Goal: Task Accomplishment & Management: Manage account settings

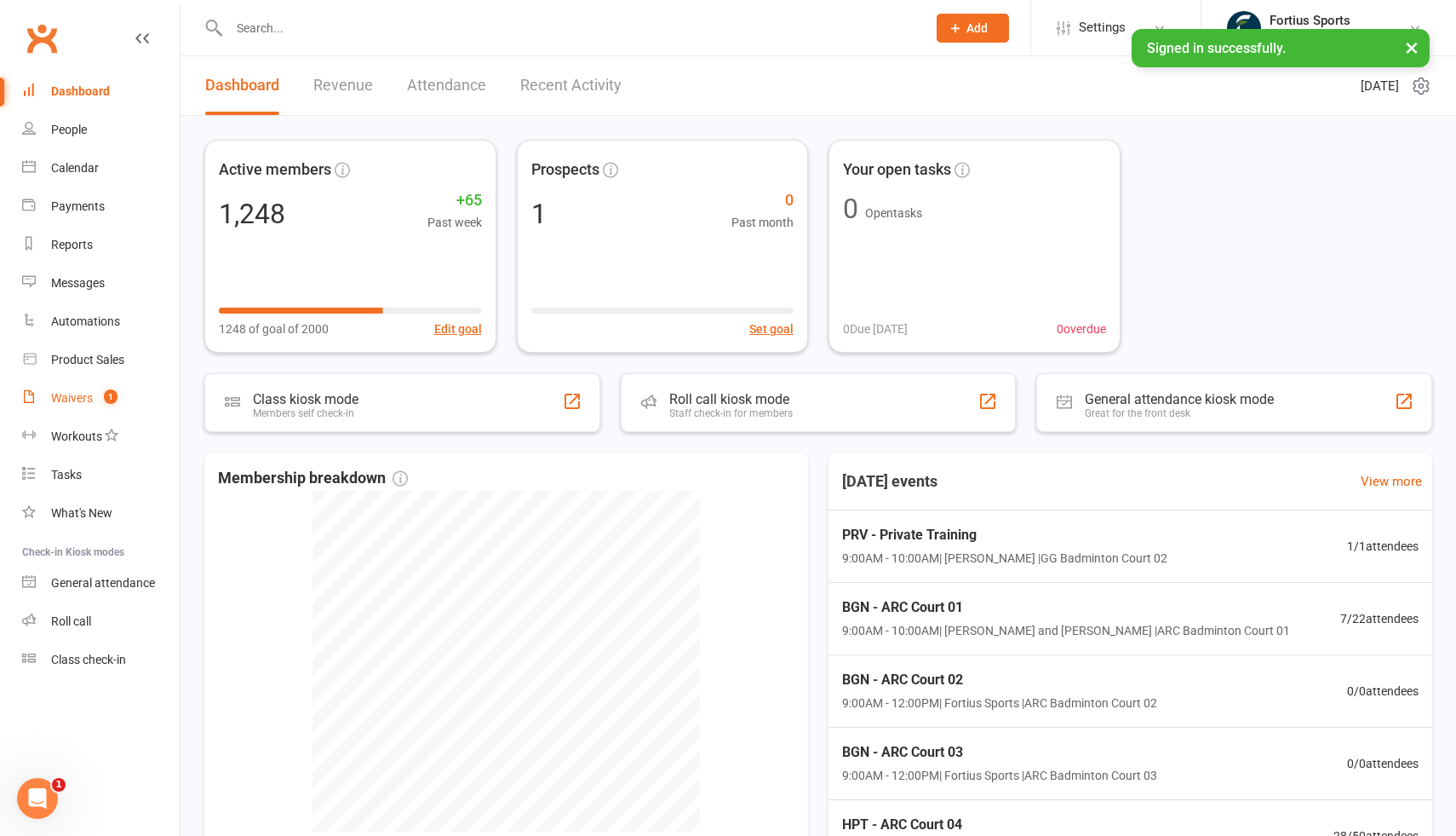
click at [71, 400] on div "Waivers" at bounding box center [71, 398] width 42 height 14
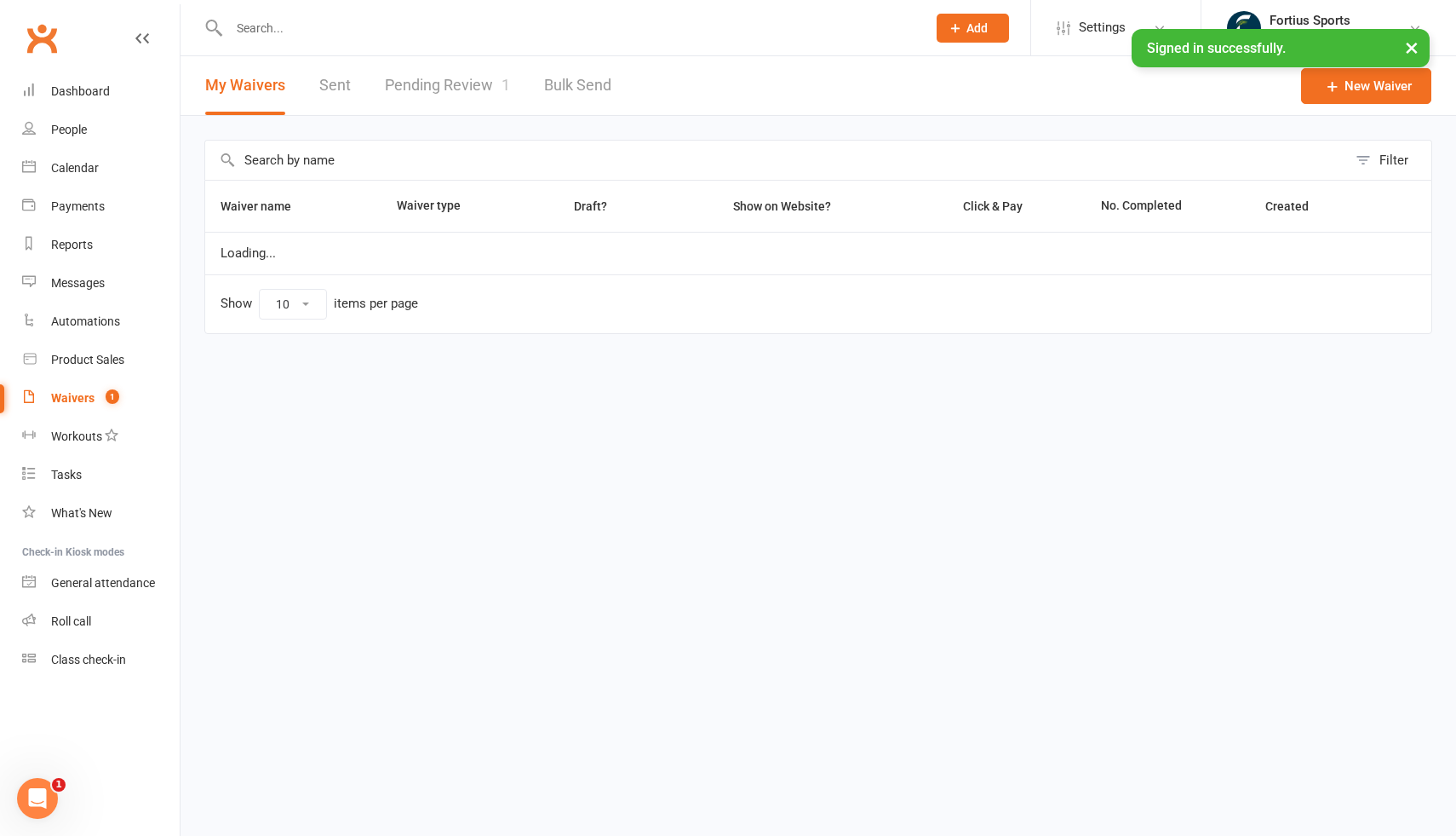
select select "100"
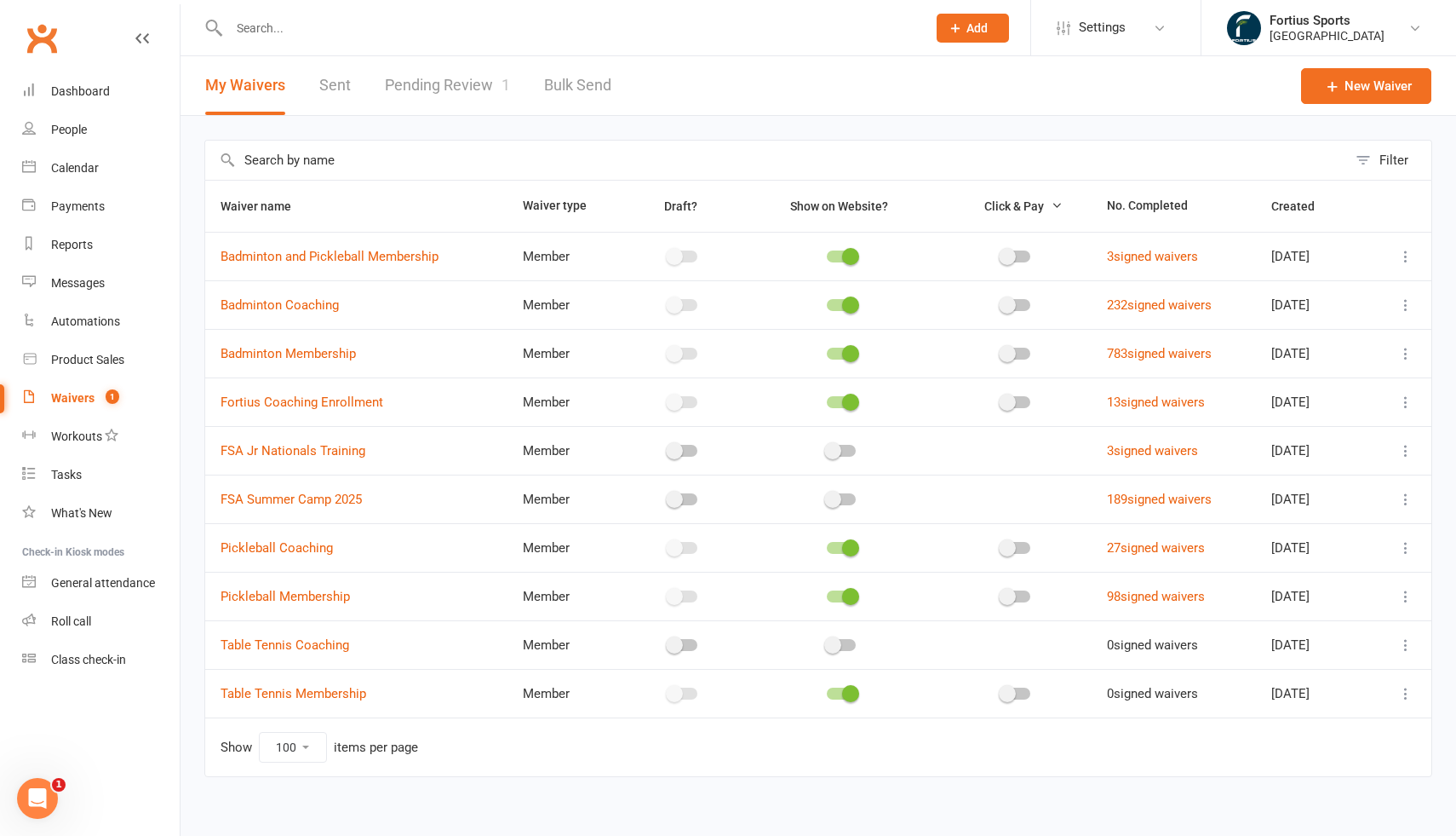
click at [479, 88] on link "Pending Review 1" at bounding box center [447, 85] width 125 height 59
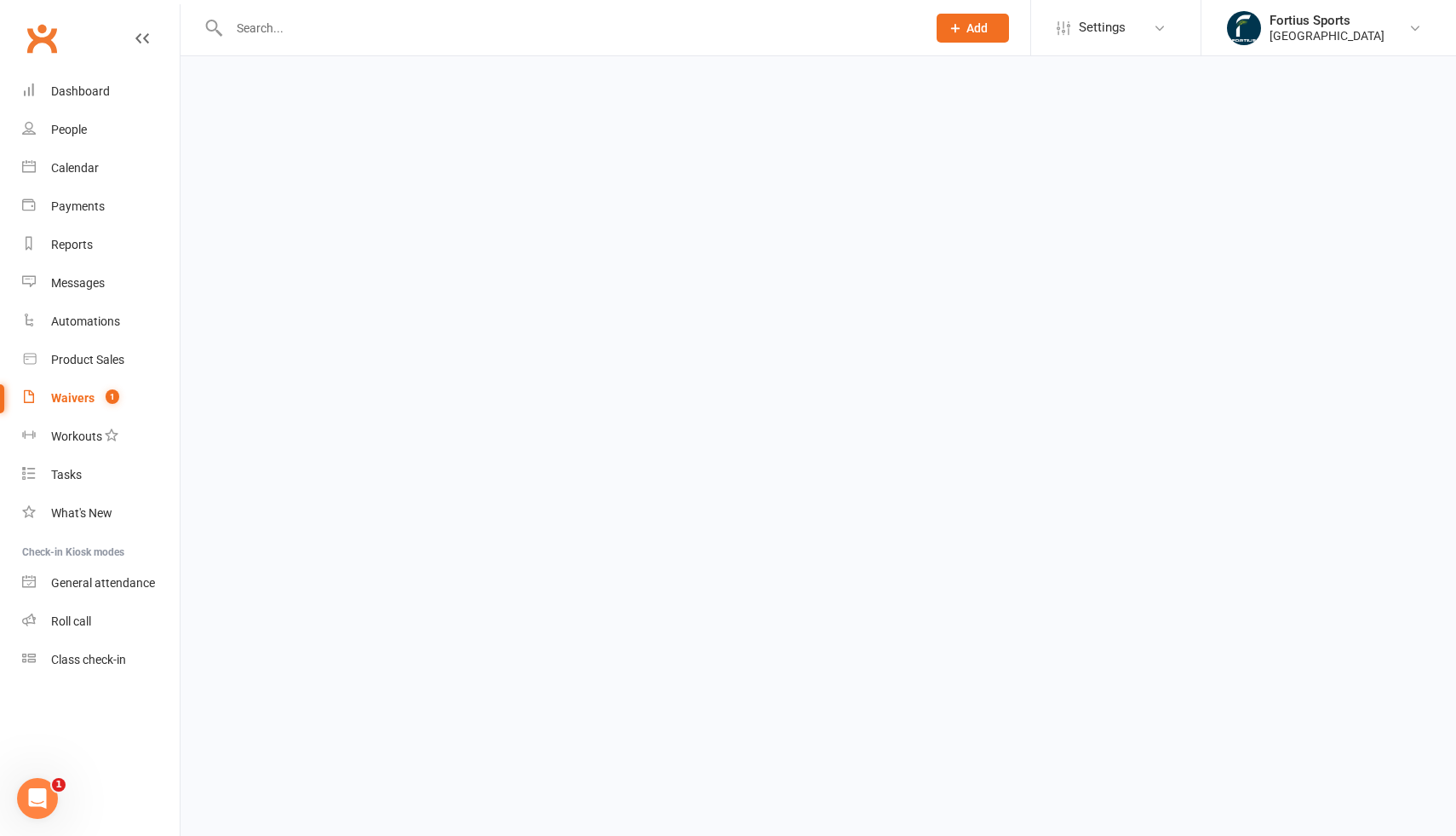
select select "100"
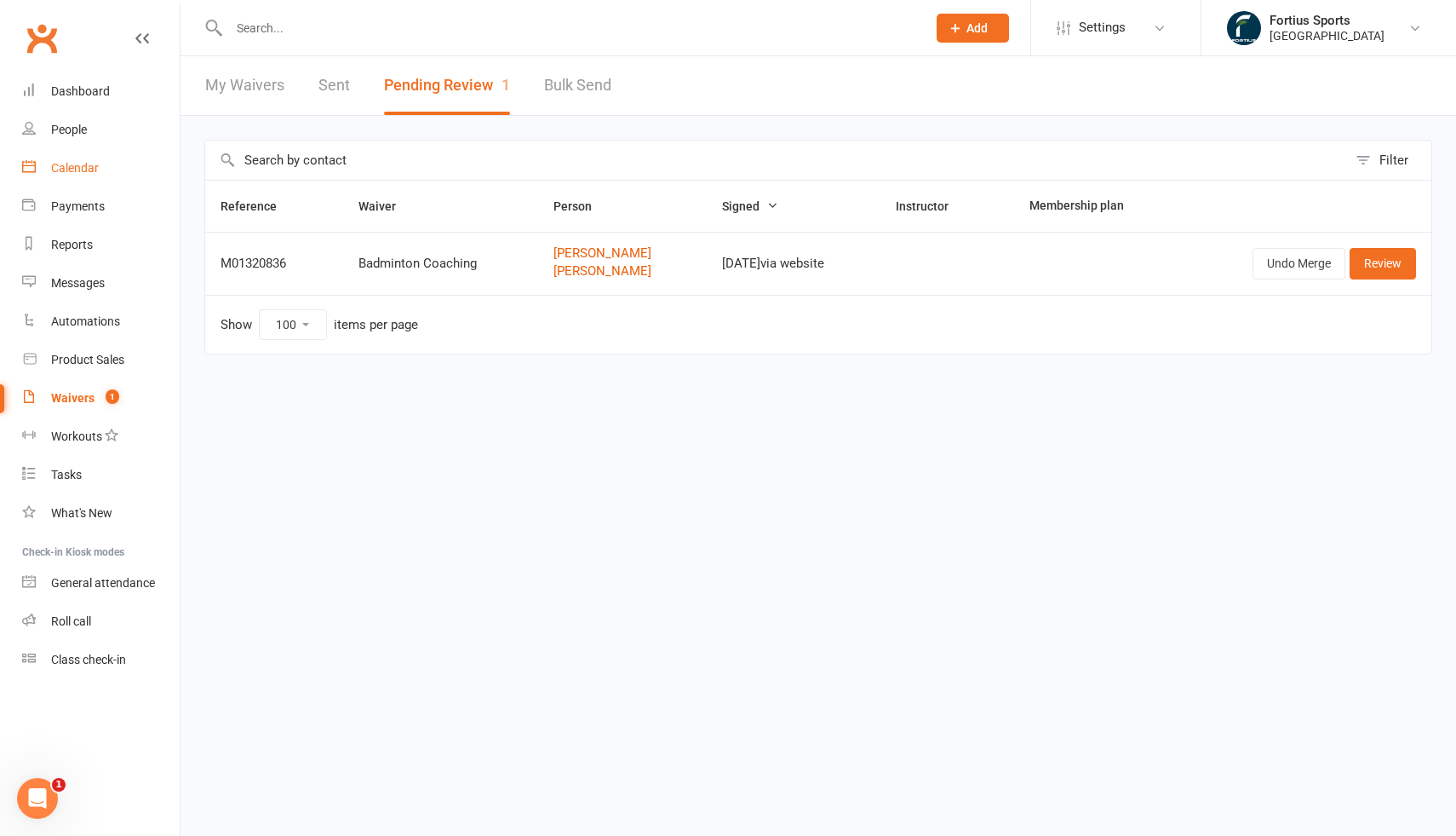
click at [82, 163] on div "Calendar" at bounding box center [74, 168] width 48 height 14
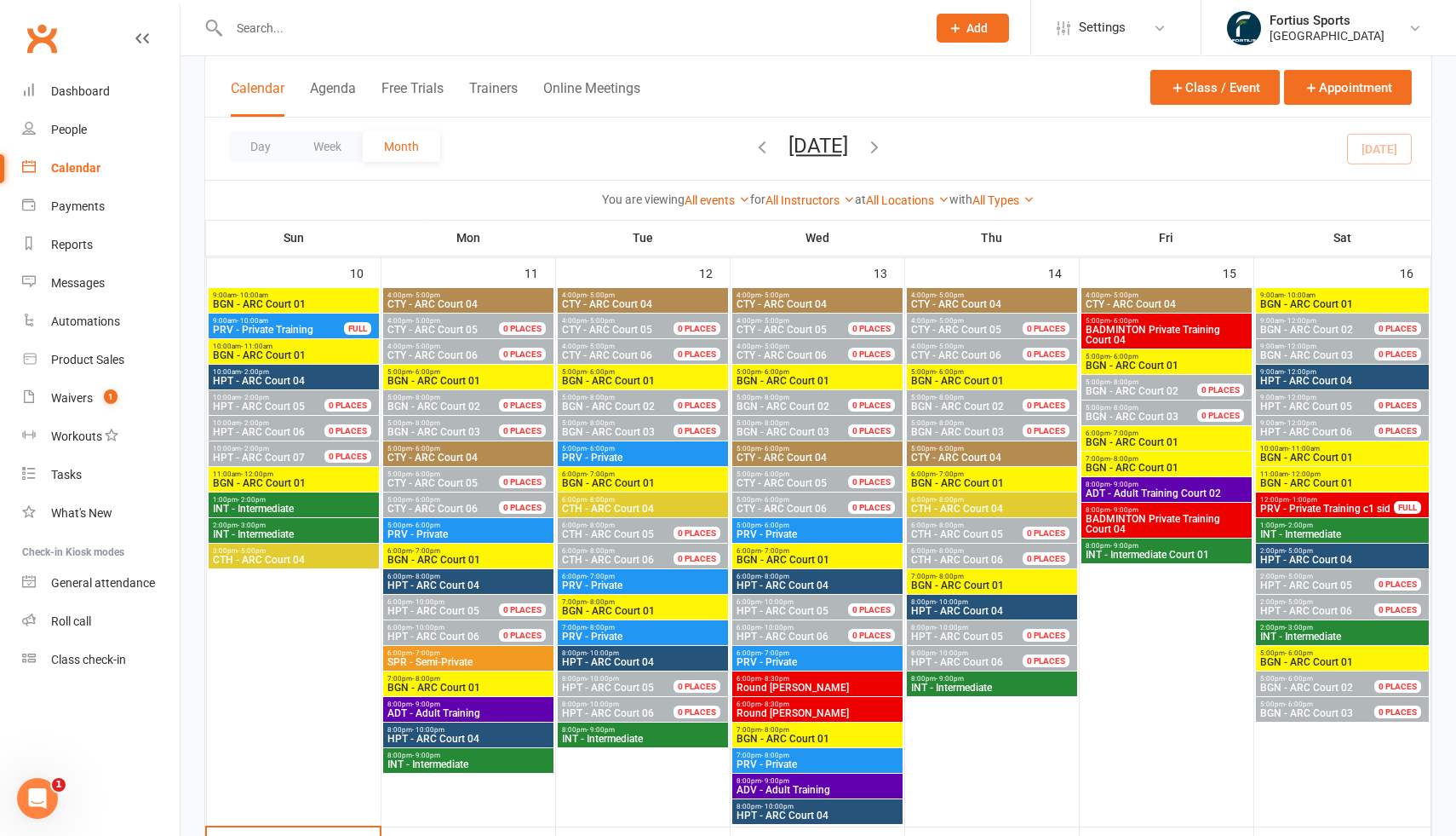
scroll to position [501, 0]
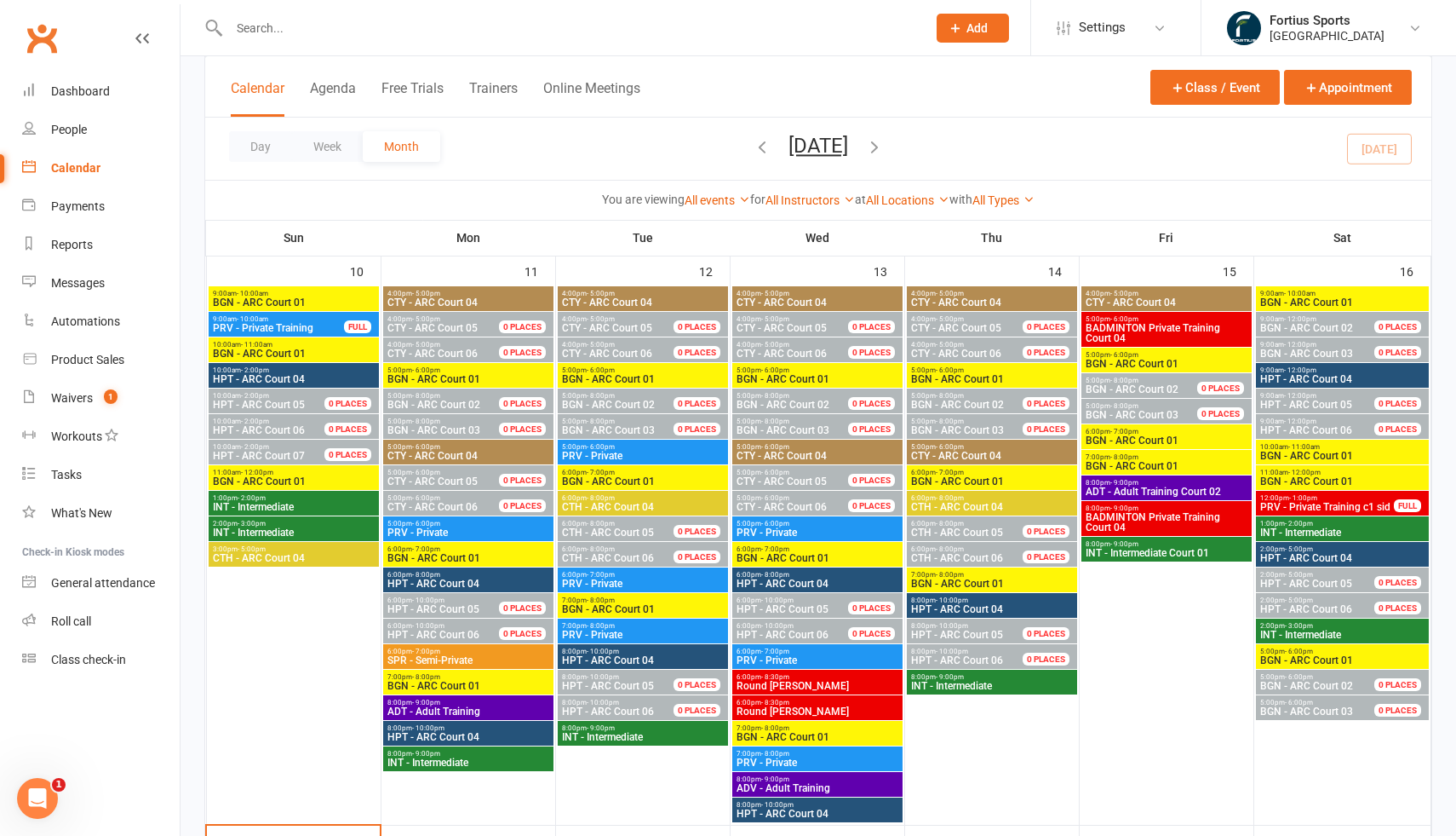
click at [88, 174] on div "Calendar" at bounding box center [75, 168] width 49 height 14
click at [67, 123] on div "People" at bounding box center [68, 129] width 36 height 14
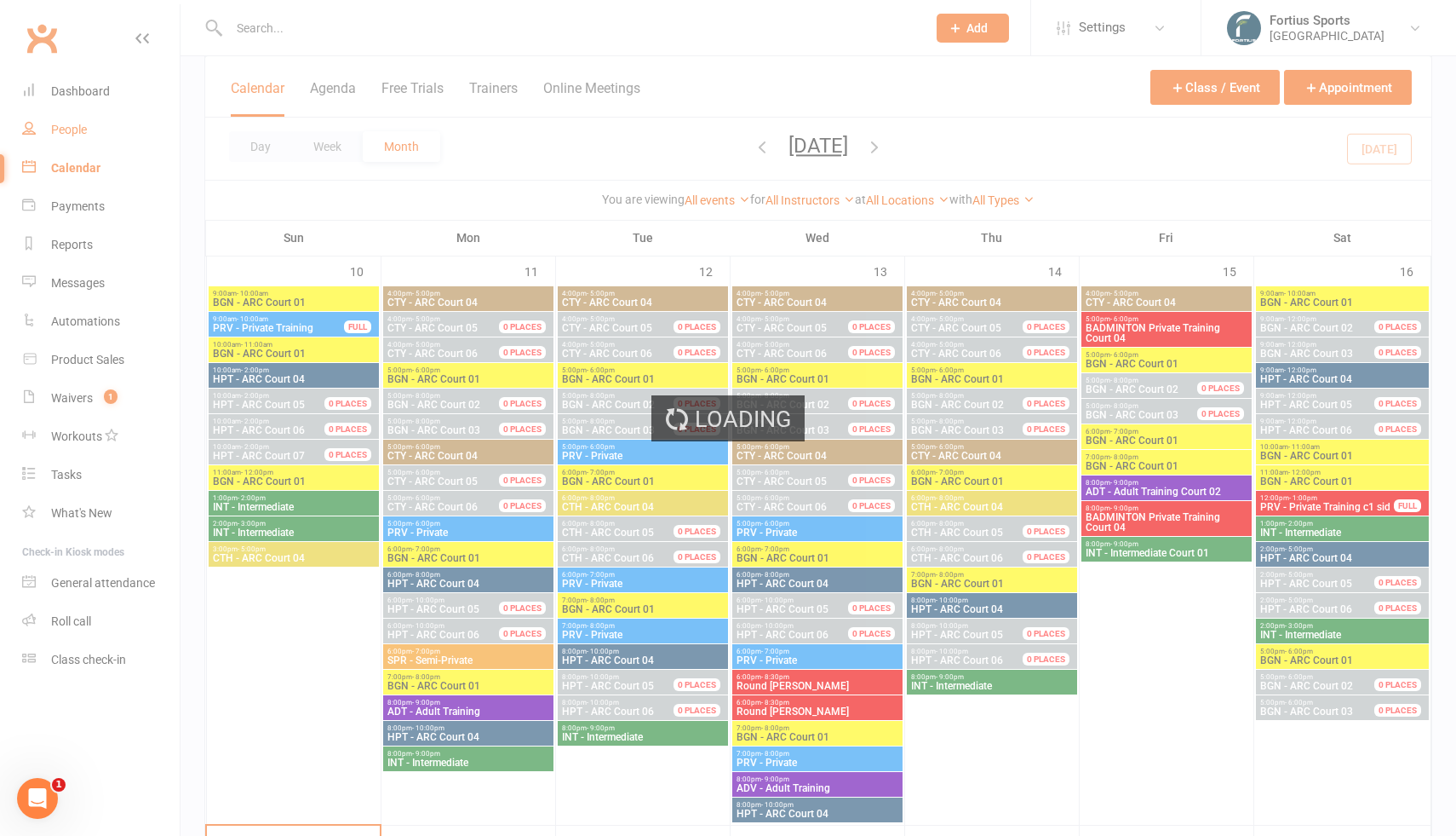
select select "100"
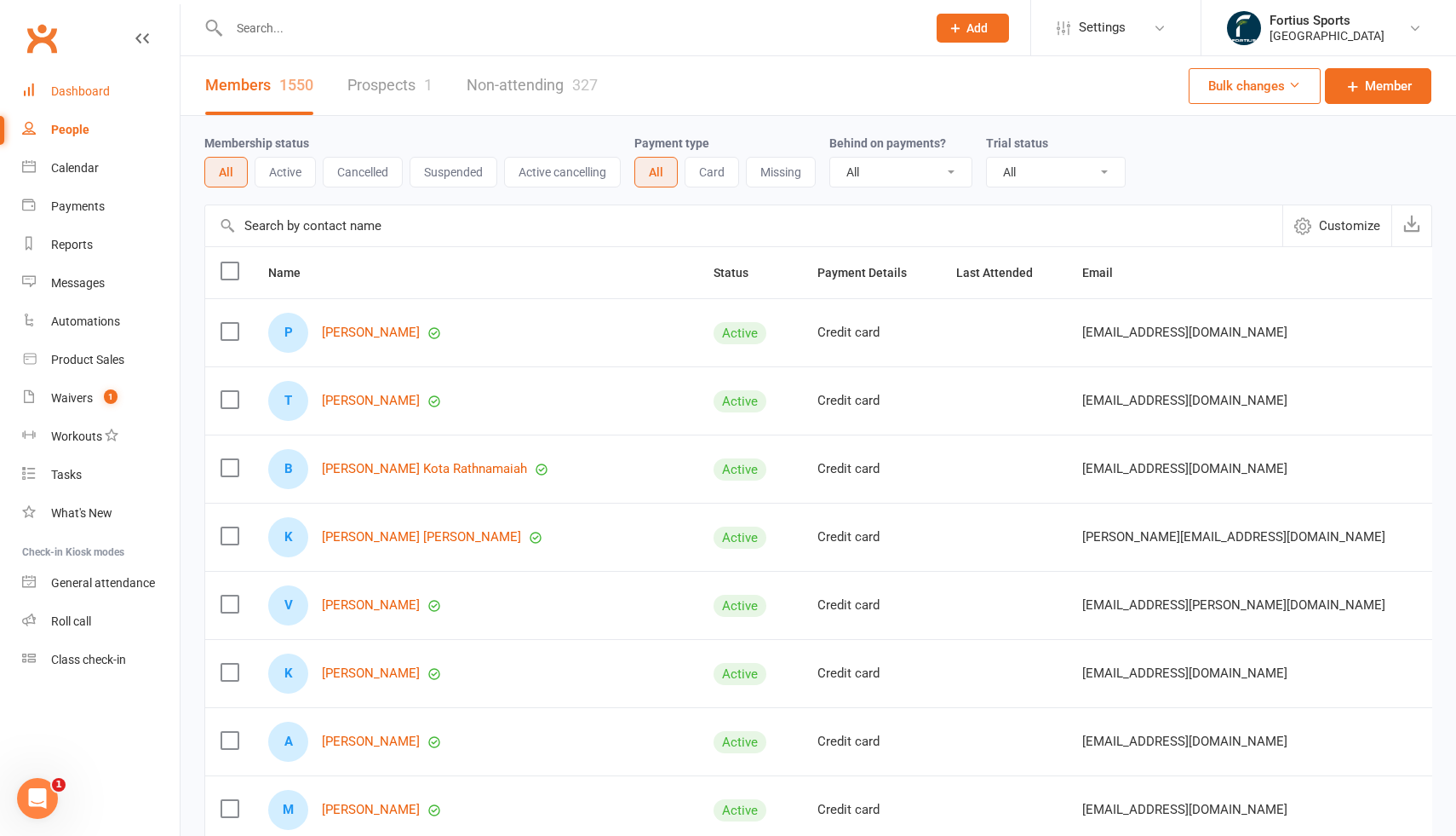
click at [74, 92] on div "Dashboard" at bounding box center [80, 91] width 59 height 14
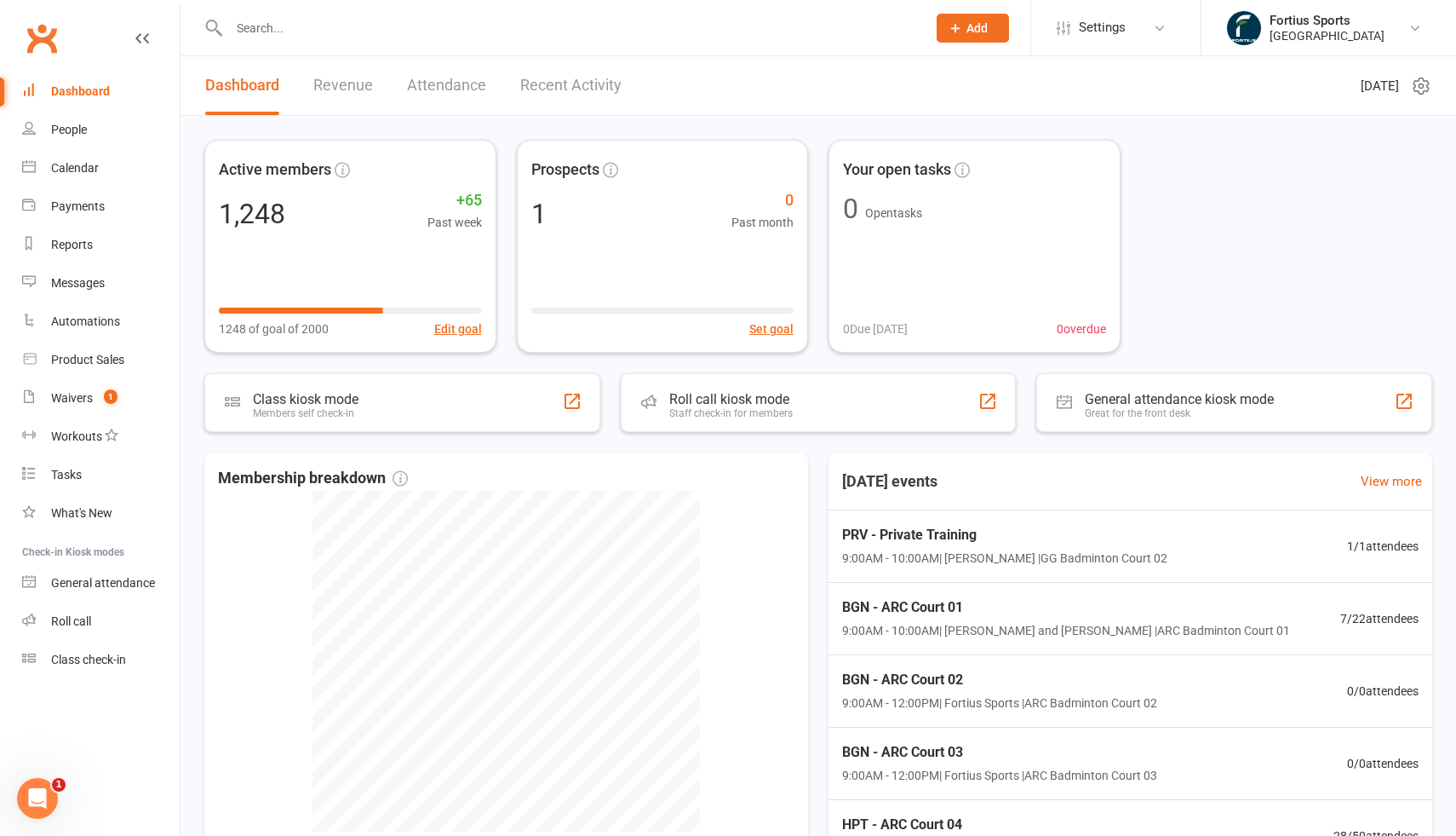
click at [309, 42] on div at bounding box center [560, 27] width 710 height 56
click at [339, 29] on input "text" at bounding box center [569, 28] width 691 height 23
click at [62, 271] on link "Messages" at bounding box center [101, 283] width 158 height 38
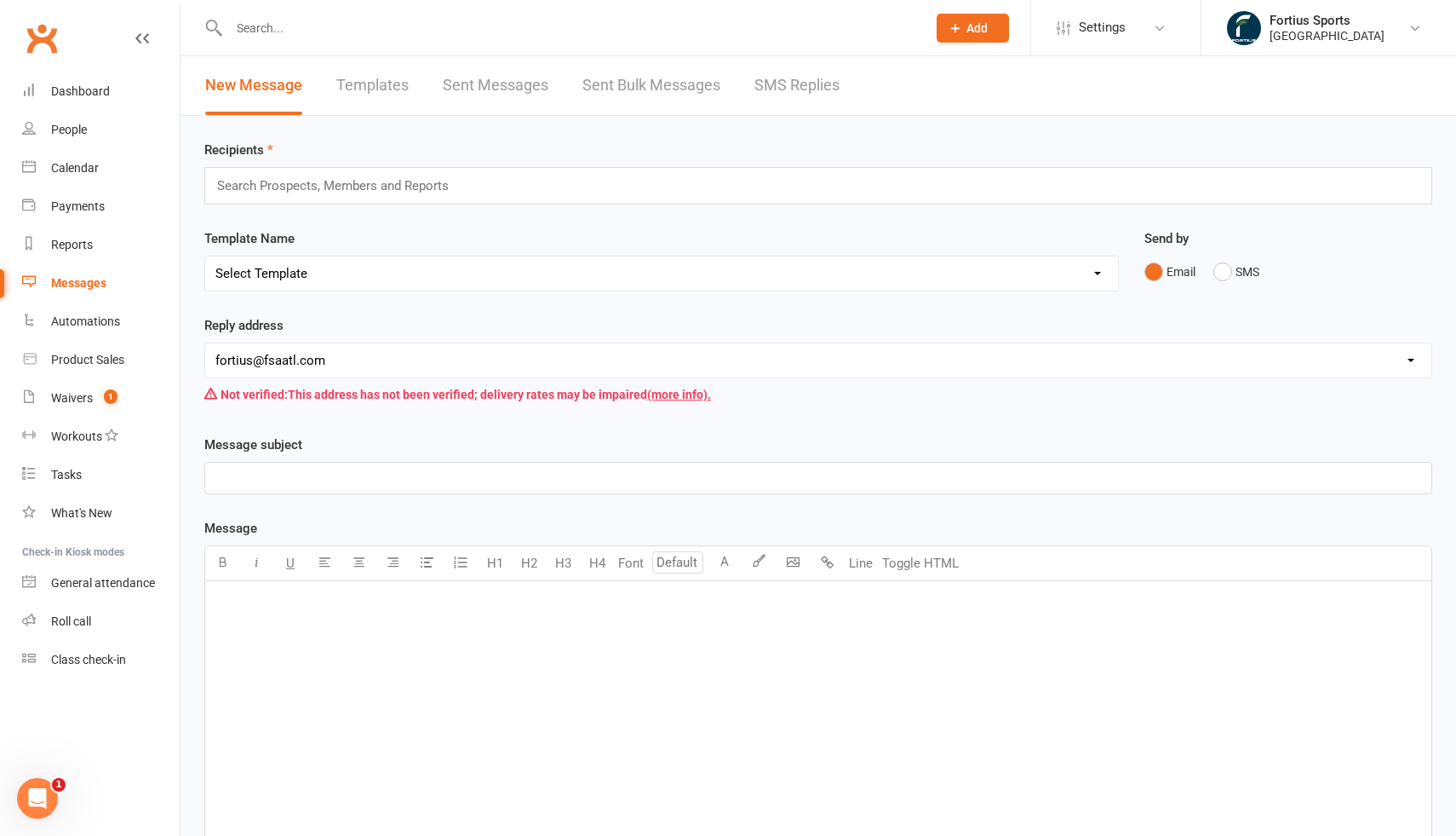
click at [374, 95] on link "Templates" at bounding box center [373, 85] width 72 height 59
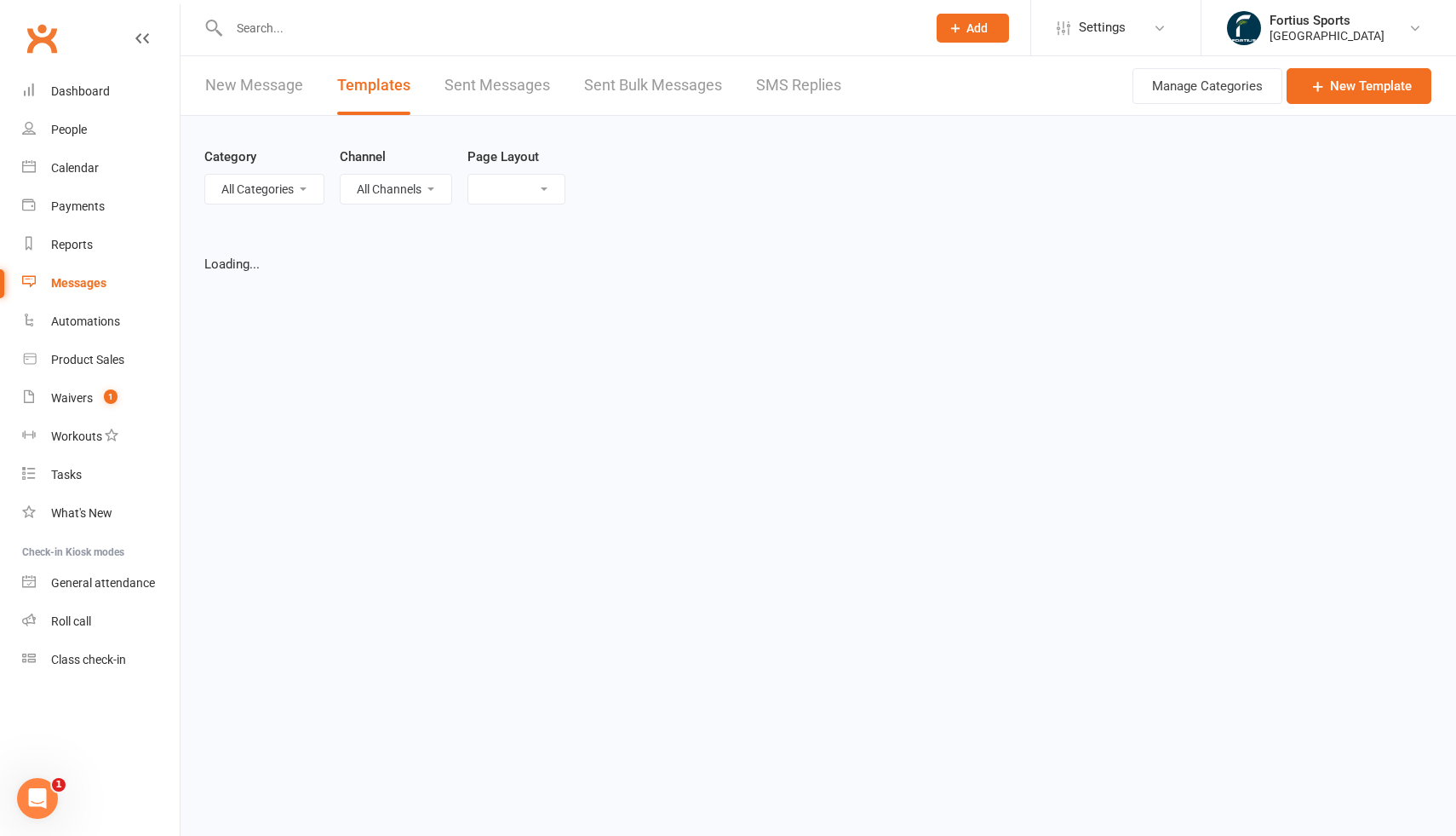
select select "list"
select select "100"
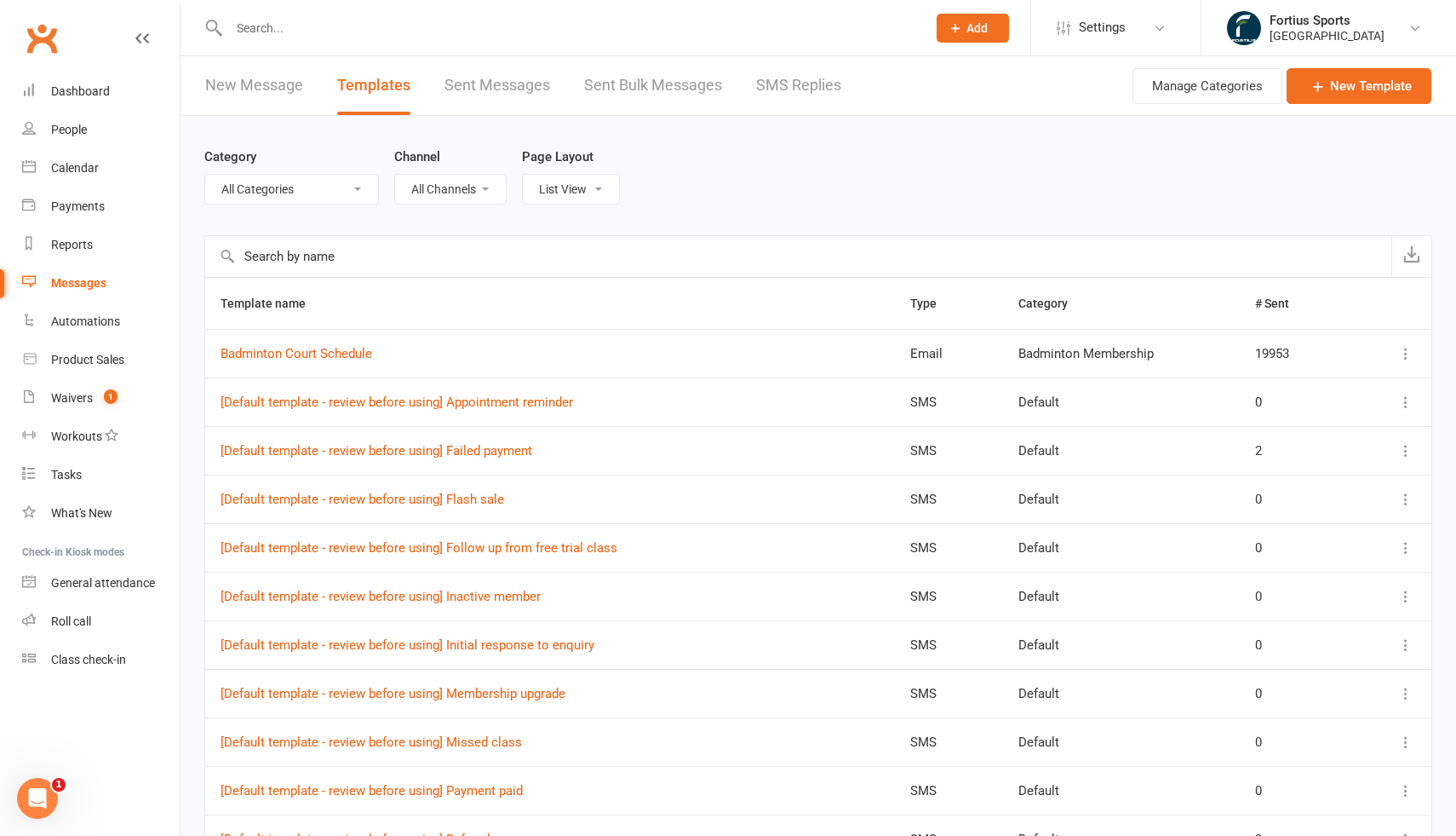
click at [335, 194] on select "All Categories (No category) Badminton Membership Default FSA Coaching FSA Memb…" at bounding box center [292, 189] width 173 height 29
select select "17465"
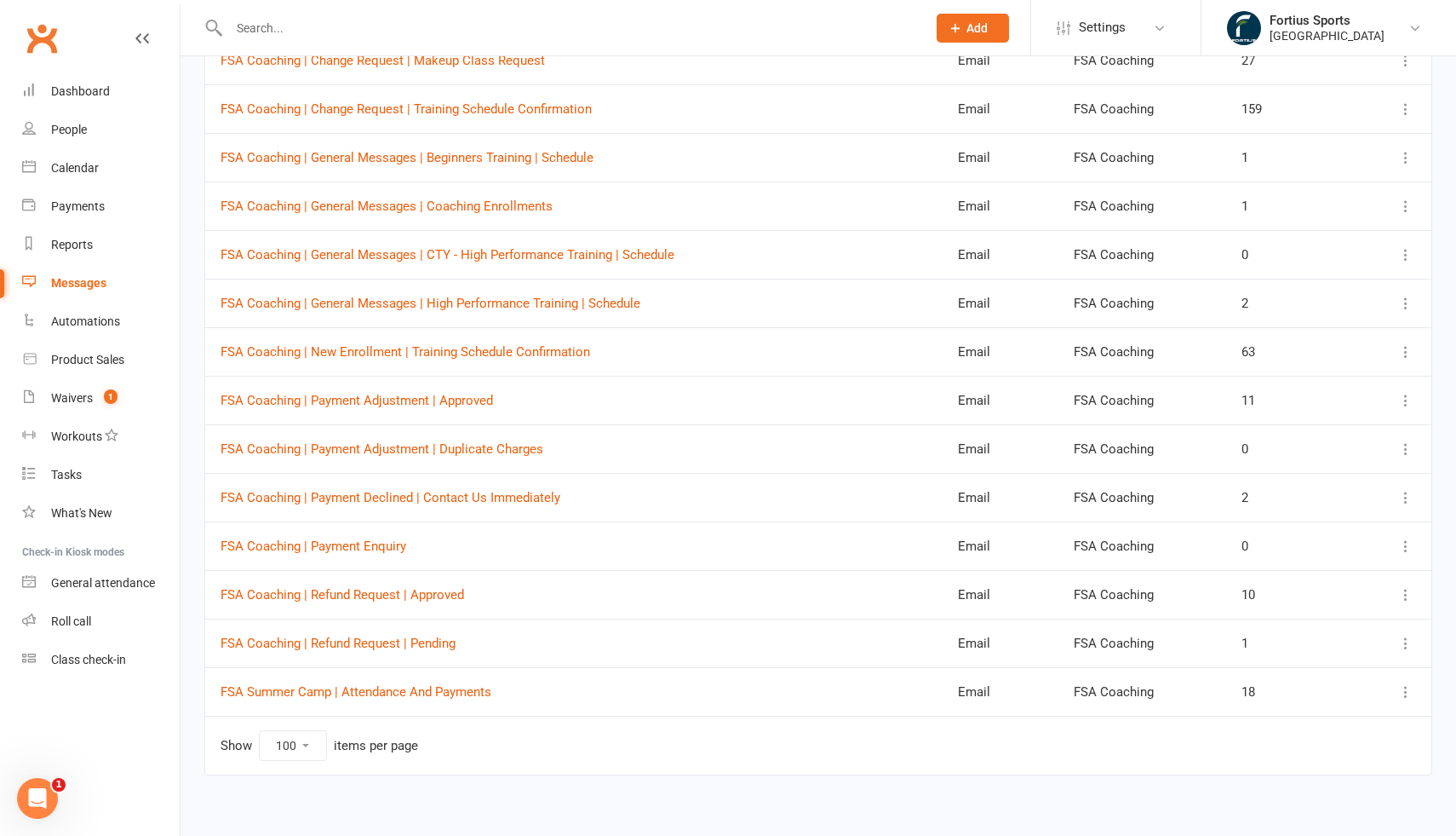
scroll to position [304, 0]
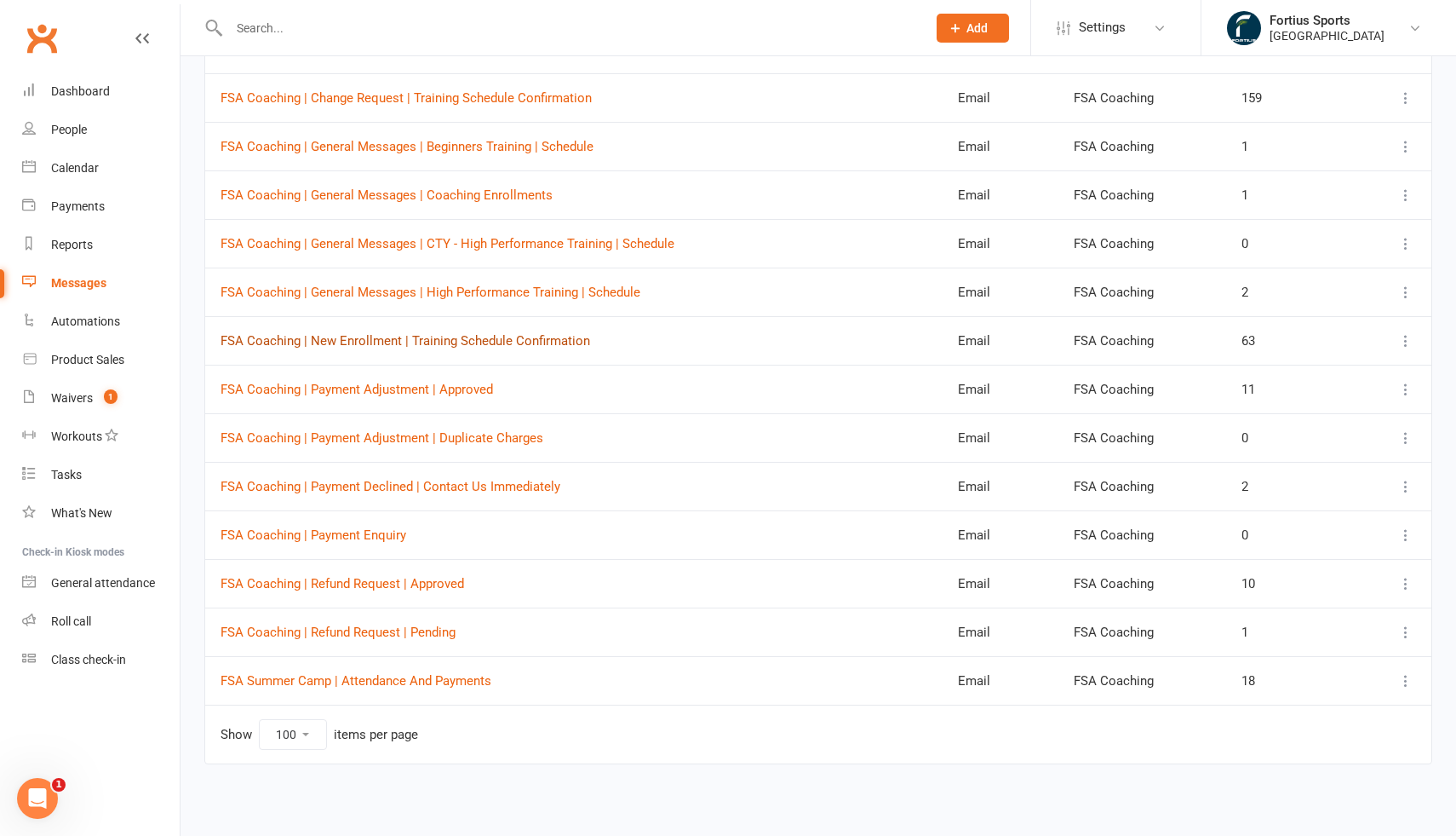
click at [577, 346] on link "FSA Coaching | New Enrollment | Training Schedule Confirmation" at bounding box center [405, 341] width 370 height 16
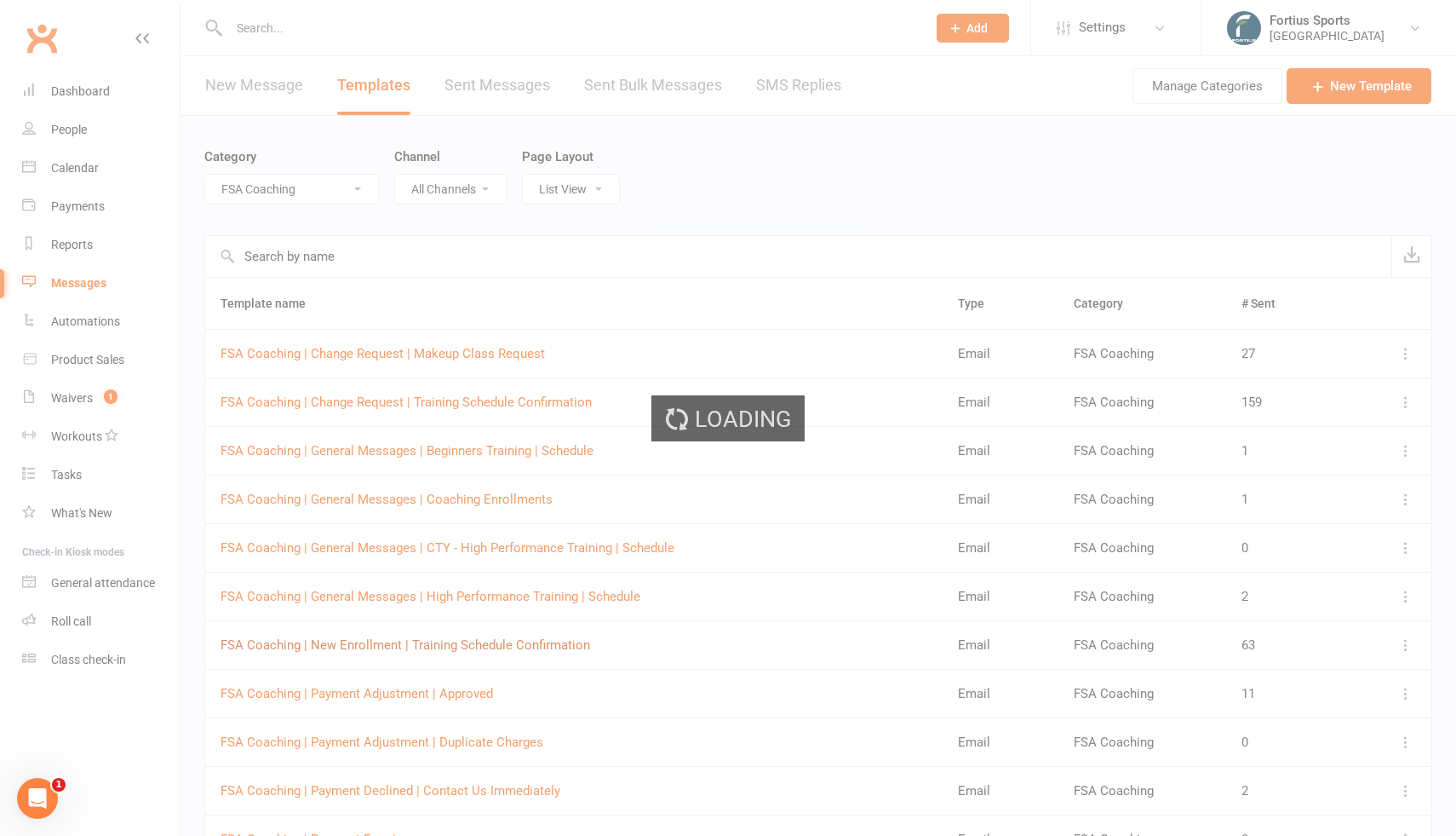
select select "17465"
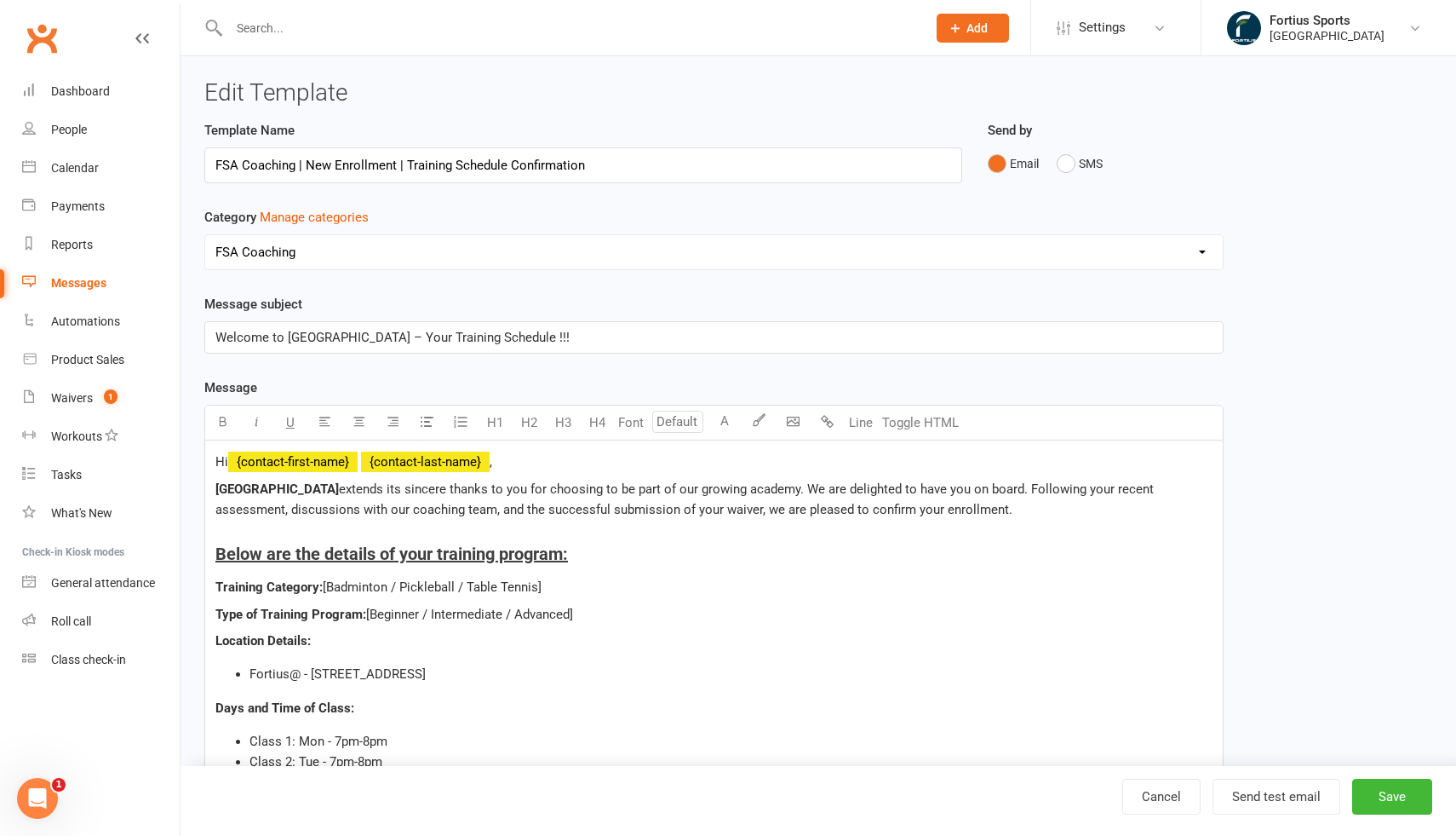
click at [614, 169] on input "FSA Coaching | New Enrollment | Training Schedule Confirmation" at bounding box center [583, 165] width 758 height 36
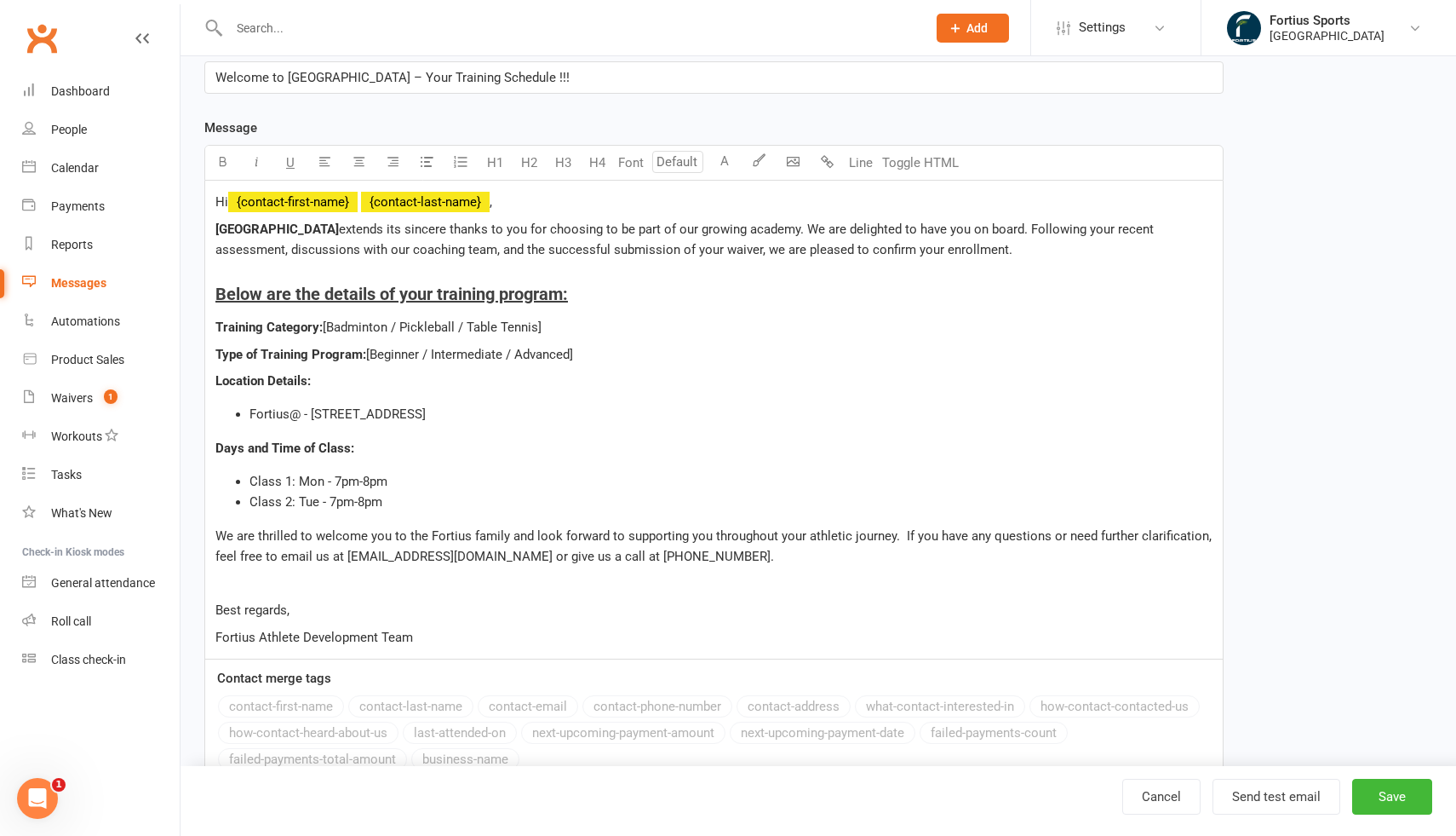
scroll to position [261, 0]
